Goal: Transaction & Acquisition: Obtain resource

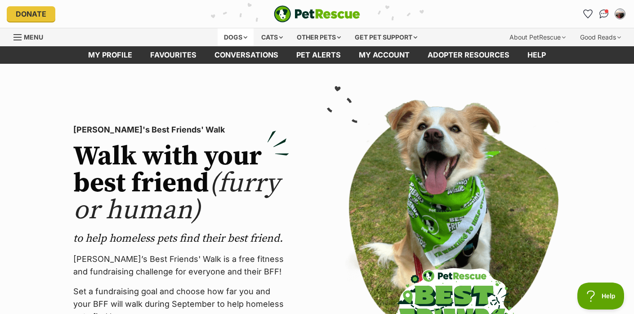
click at [237, 36] on div "Dogs" at bounding box center [236, 37] width 36 height 18
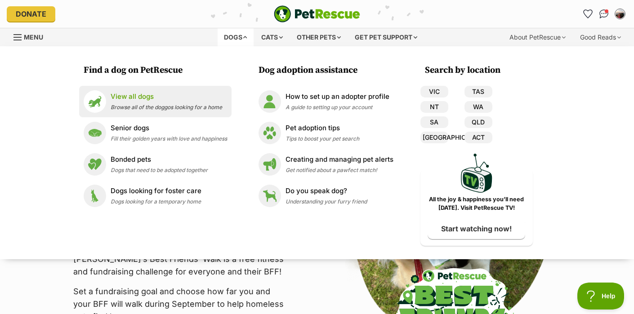
click at [162, 98] on p "View all dogs" at bounding box center [167, 97] width 112 height 10
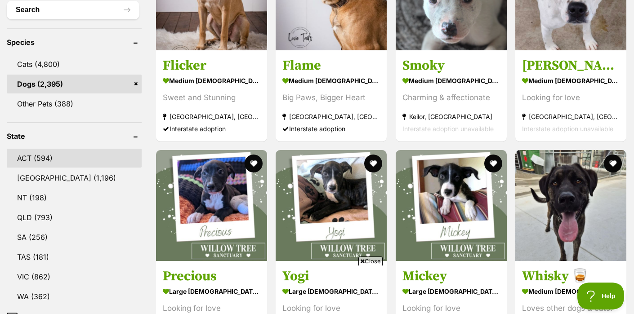
scroll to position [357, 0]
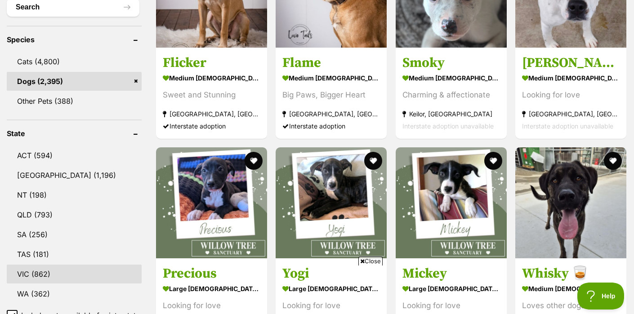
click at [35, 275] on link "VIC (862)" at bounding box center [74, 274] width 135 height 19
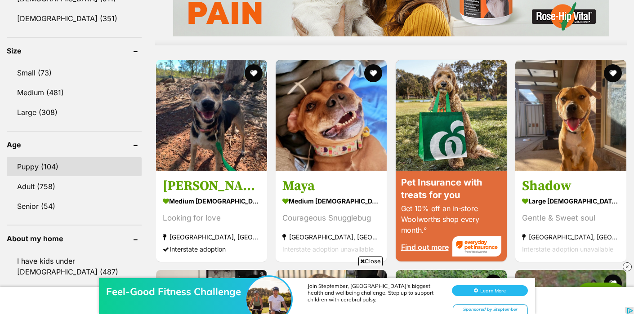
click at [34, 163] on link "Puppy (104)" at bounding box center [74, 166] width 135 height 19
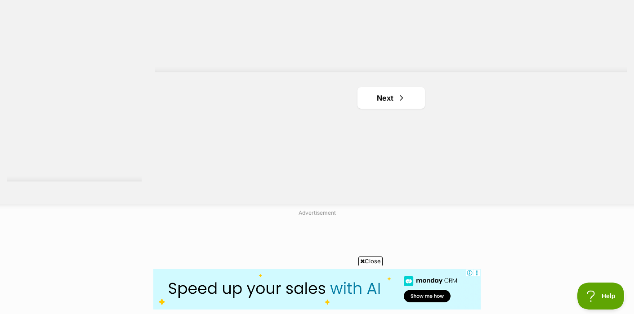
scroll to position [1680, 0]
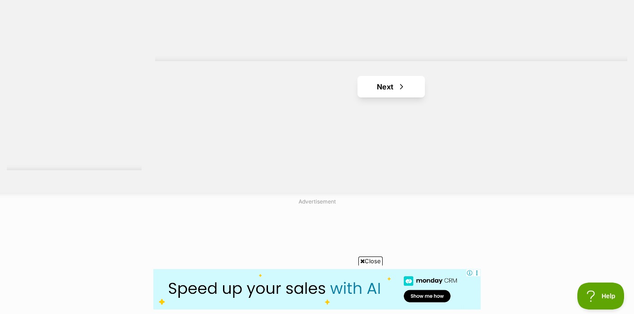
click at [401, 89] on span "Next page" at bounding box center [401, 86] width 9 height 11
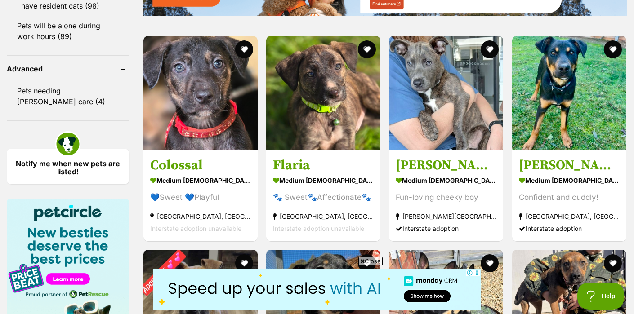
click at [369, 260] on span "Close" at bounding box center [371, 261] width 24 height 9
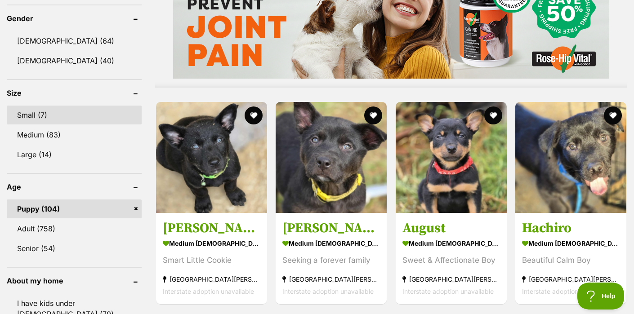
click at [29, 118] on link "Small (7)" at bounding box center [74, 115] width 135 height 19
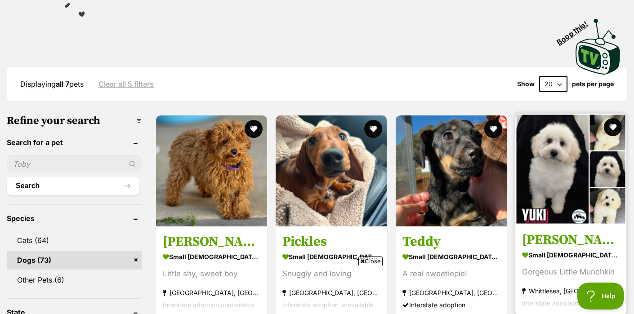
click at [561, 196] on img at bounding box center [571, 169] width 111 height 111
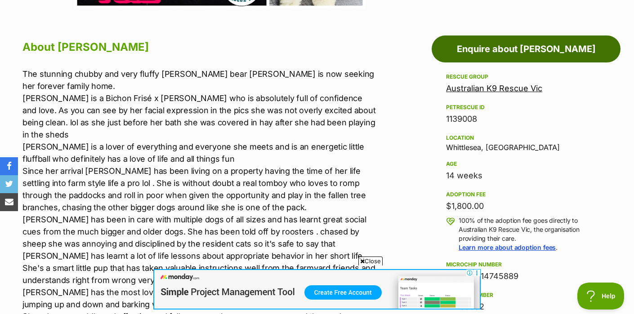
click at [507, 47] on link "Enquire about Yuki" at bounding box center [526, 49] width 189 height 27
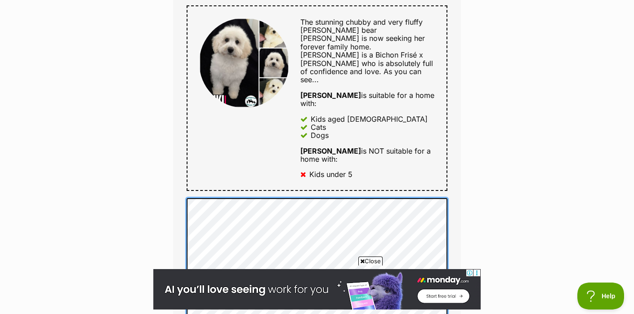
click at [179, 162] on div "Full name Emily Castro Email We require this to be able to send you communicati…" at bounding box center [317, 88] width 288 height 644
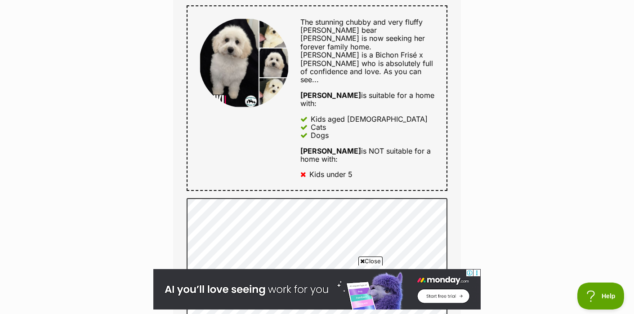
click at [493, 184] on div "Enquire about Yuki Want to increase your chances of a successful enquiry? Updat…" at bounding box center [317, 207] width 634 height 1223
click at [521, 224] on div "Enquire about Yuki Want to increase your chances of a successful enquiry? Updat…" at bounding box center [317, 207] width 634 height 1223
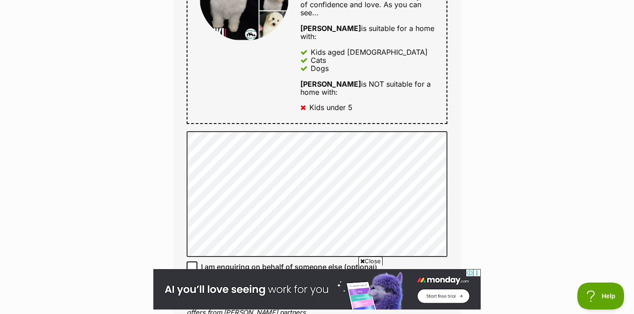
scroll to position [558, 0]
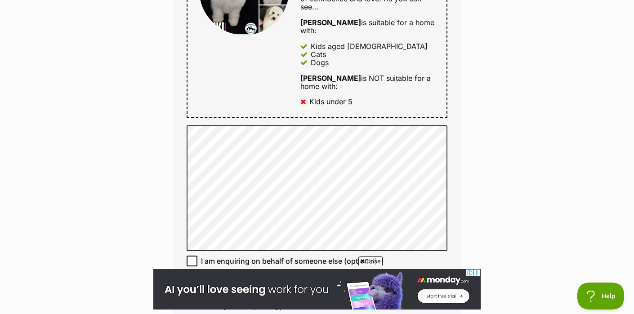
click at [374, 260] on span "Close" at bounding box center [371, 261] width 24 height 9
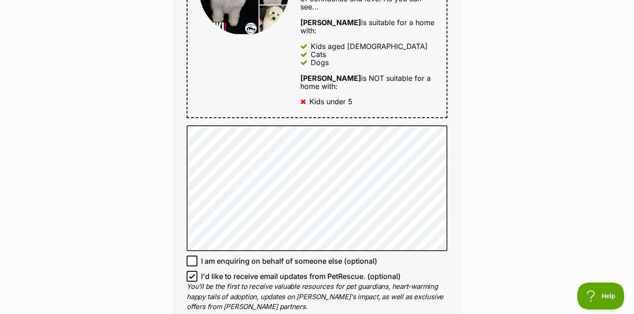
click at [291, 256] on span "I am enquiring on behalf of someone else (optional)" at bounding box center [289, 261] width 176 height 11
click at [197, 256] on input "I am enquiring on behalf of someone else (optional)" at bounding box center [192, 261] width 11 height 11
checkbox input "true"
click at [193, 274] on icon at bounding box center [192, 277] width 6 height 6
click at [193, 271] on input "I'd like to receive email updates from PetRescue. (optional)" at bounding box center [192, 276] width 11 height 11
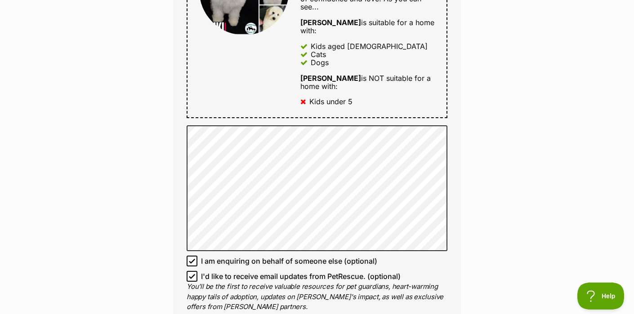
checkbox input "false"
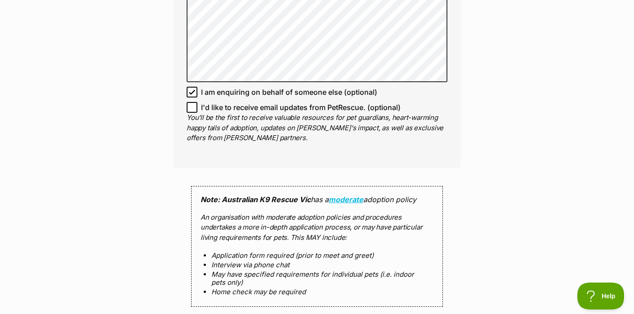
scroll to position [742, 0]
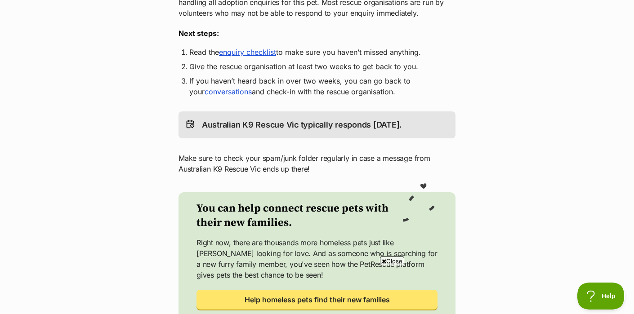
scroll to position [207, 0]
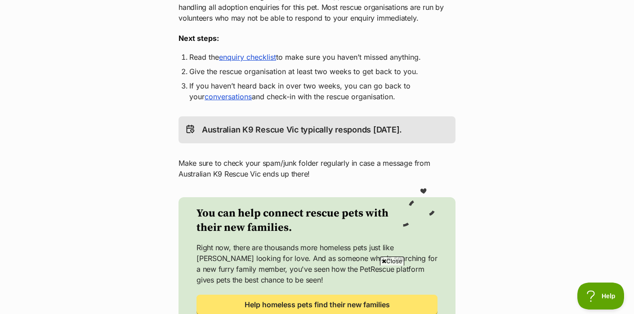
click at [262, 59] on link "enquiry checklist" at bounding box center [247, 57] width 57 height 9
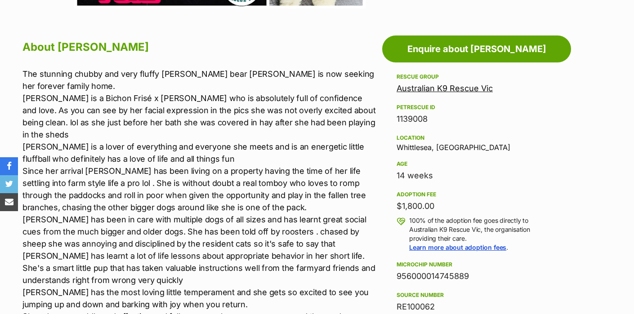
scroll to position [470, 0]
click at [446, 89] on link "Australian K9 Rescue Vic" at bounding box center [445, 88] width 96 height 9
